Goal: Information Seeking & Learning: Learn about a topic

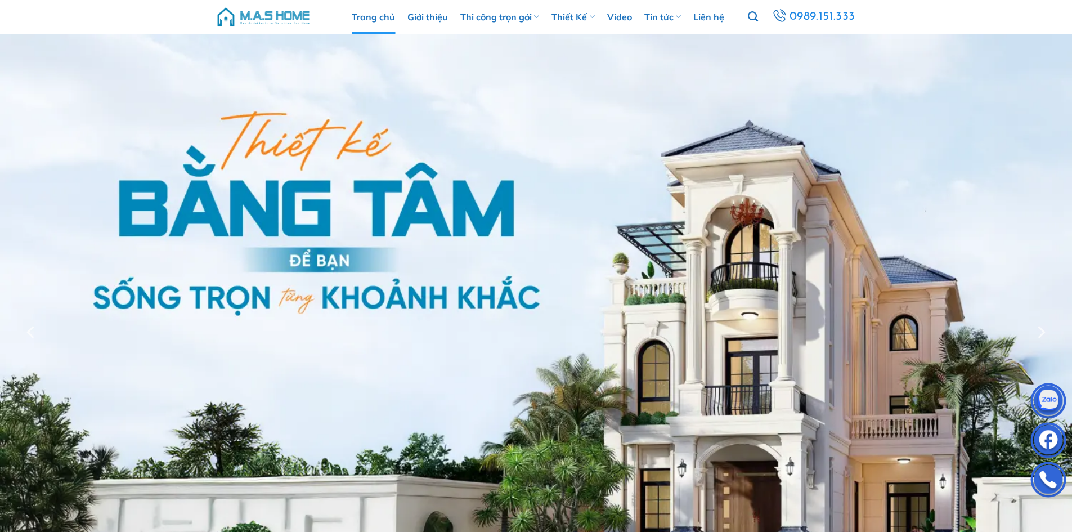
click at [267, 12] on img at bounding box center [263, 17] width 96 height 34
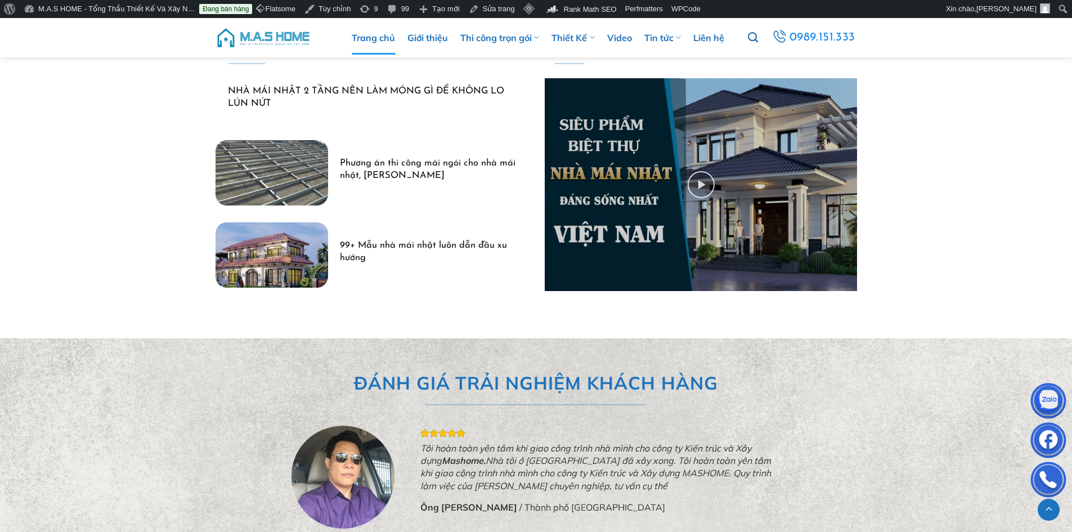
scroll to position [3263, 0]
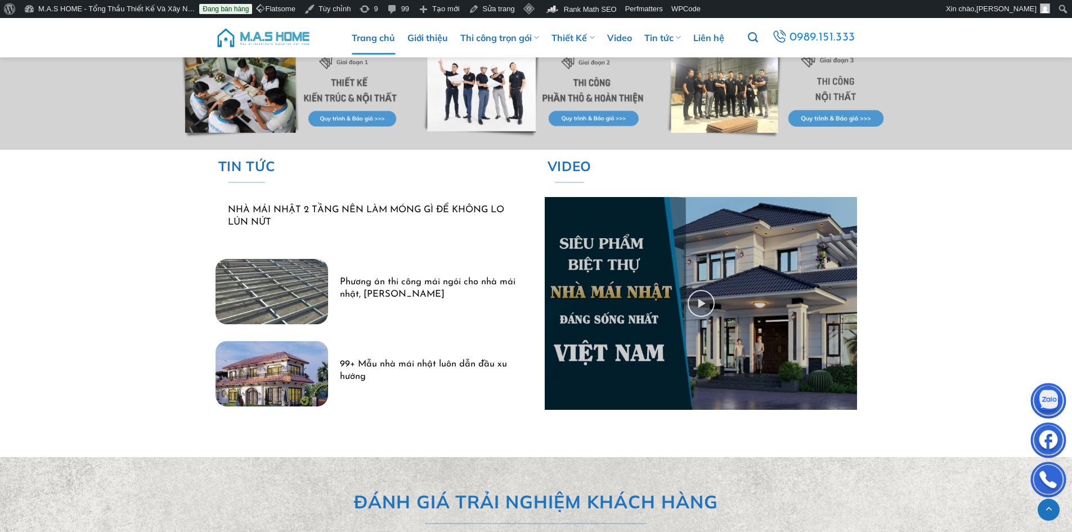
scroll to position [3144, 0]
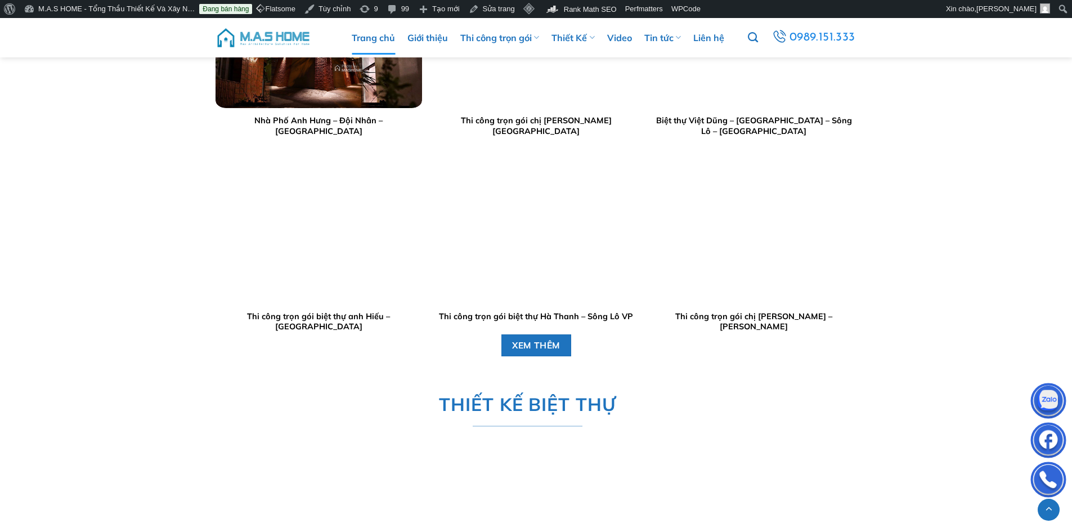
scroll to position [1119, 0]
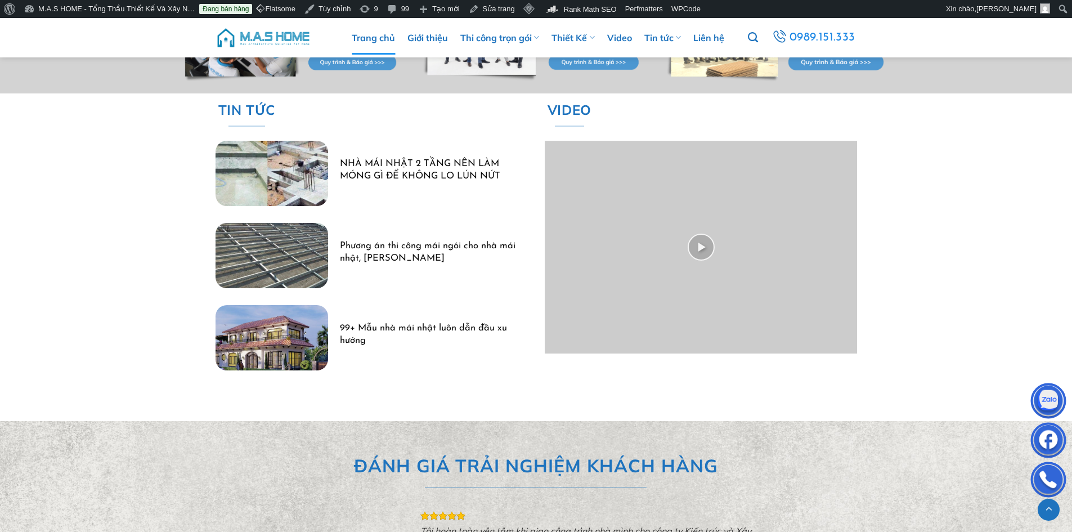
scroll to position [3144, 0]
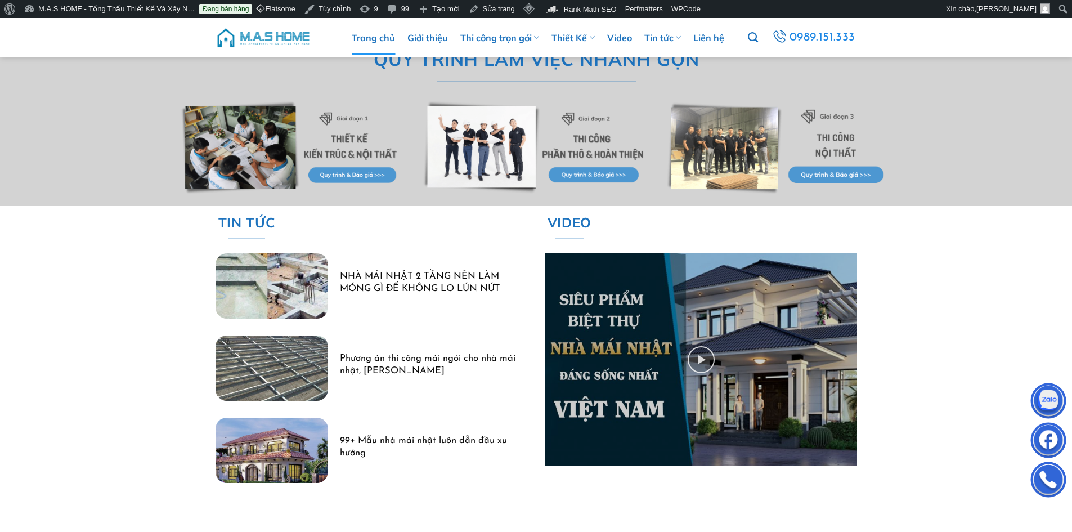
click at [274, 38] on img at bounding box center [263, 38] width 96 height 34
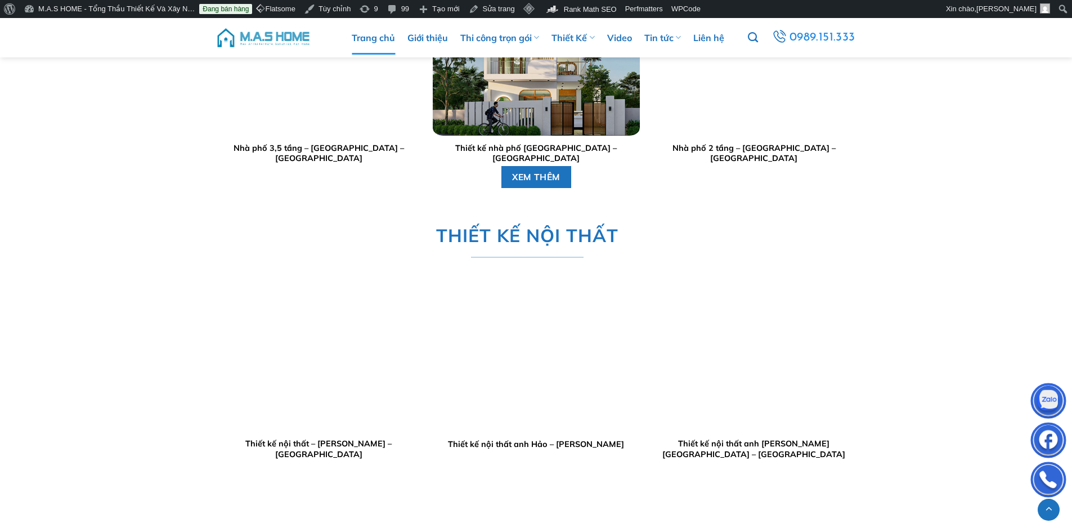
scroll to position [2700, 0]
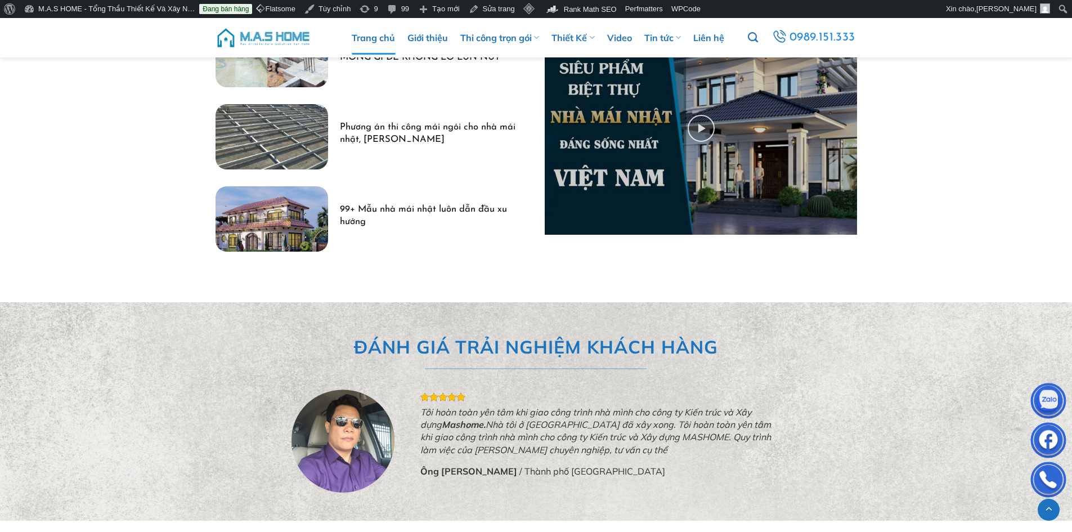
scroll to position [3319, 0]
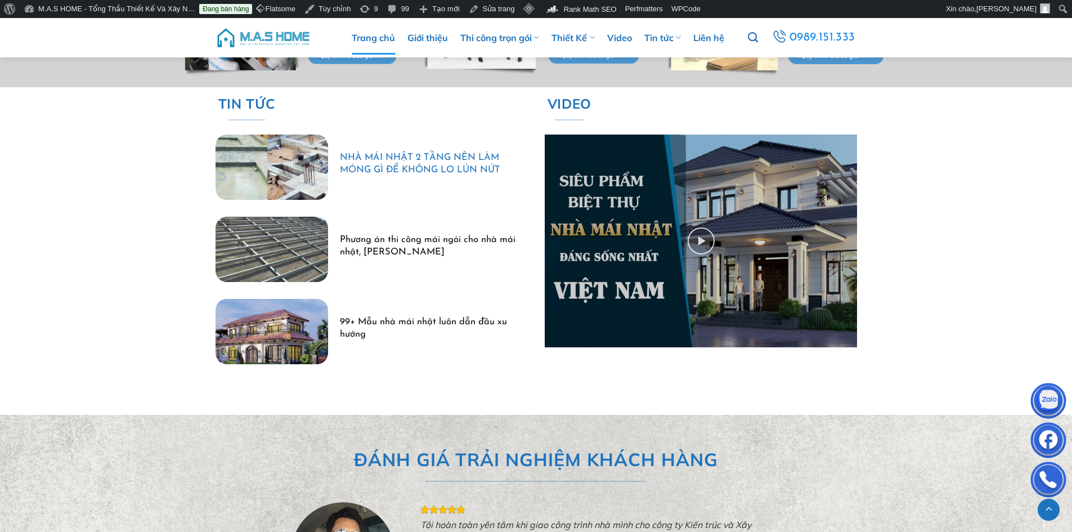
click at [399, 165] on link "NHÀ MÁI NHẬT 2 TẦNG NÊN LÀM MÓNG GÌ ĐỂ KHÔNG LO LÚN NỨT" at bounding box center [428, 164] width 176 height 24
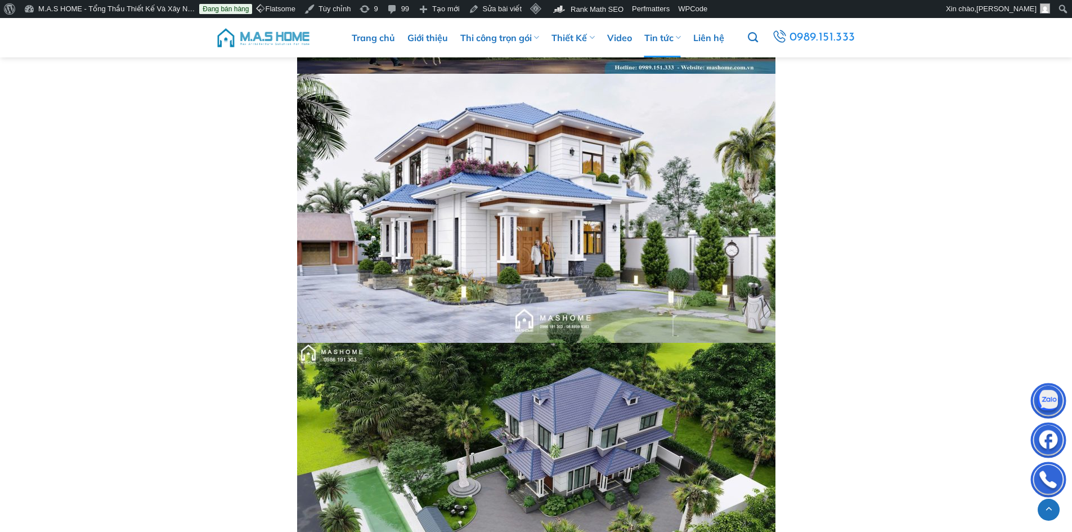
scroll to position [3432, 0]
